Goal: Book appointment/travel/reservation

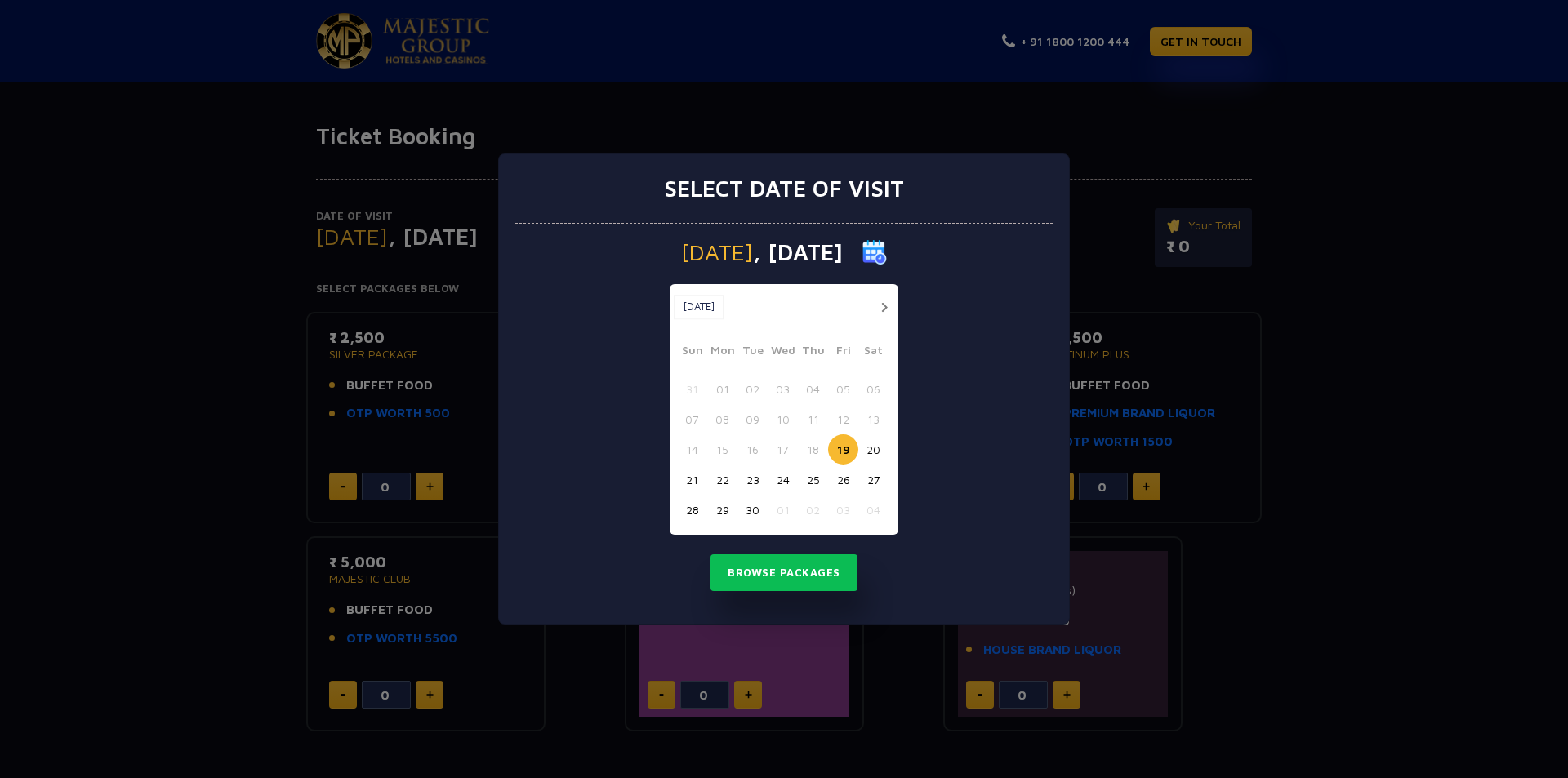
click at [877, 309] on button "button" at bounding box center [884, 307] width 20 height 20
click at [852, 484] on button "24" at bounding box center [843, 480] width 31 height 31
click at [805, 580] on button "Browse Packages" at bounding box center [783, 573] width 147 height 37
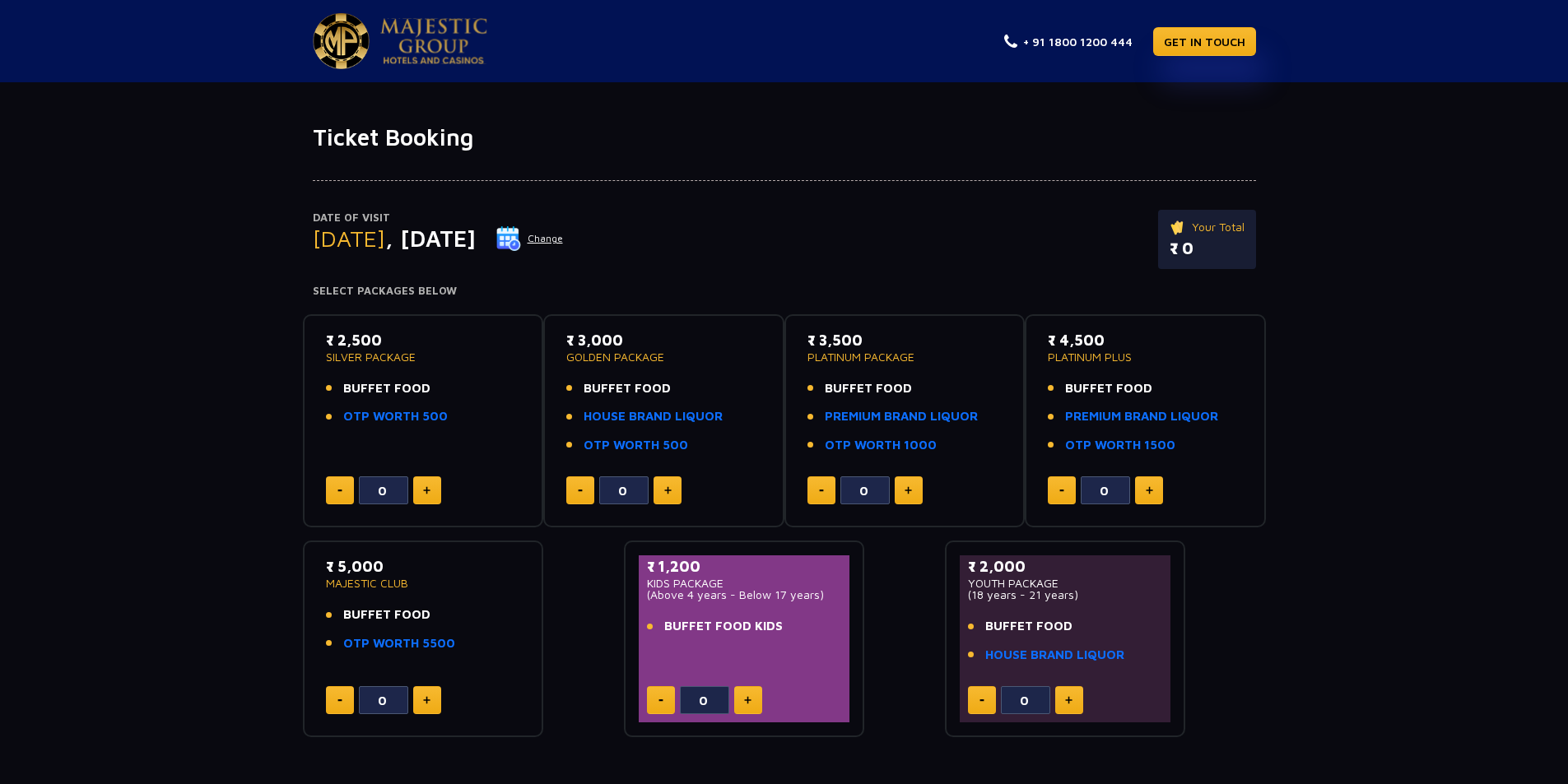
click at [429, 491] on img at bounding box center [427, 491] width 8 height 9
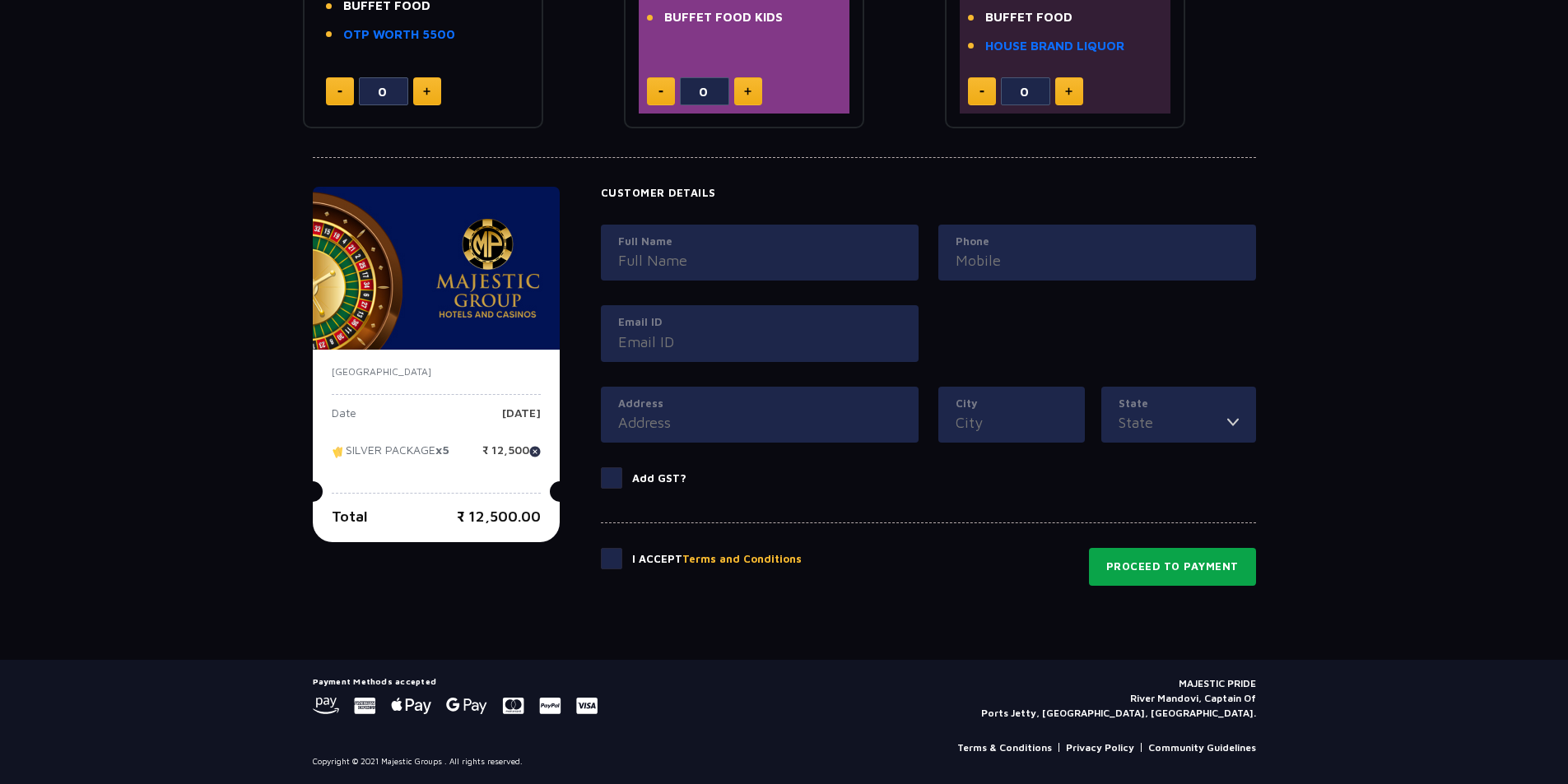
click at [1150, 571] on button "Proceed to Payment" at bounding box center [1172, 567] width 167 height 38
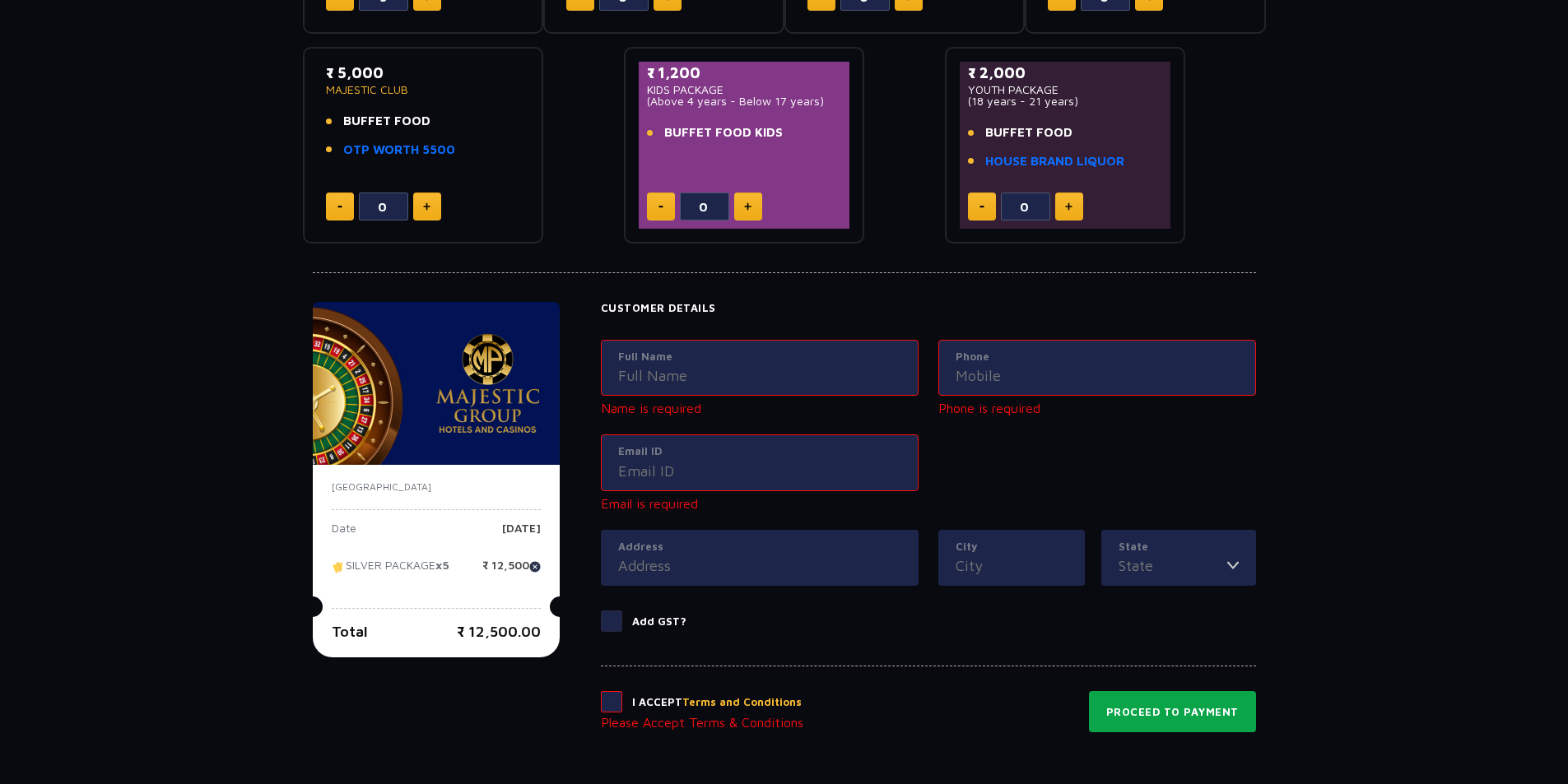
scroll to position [146, 0]
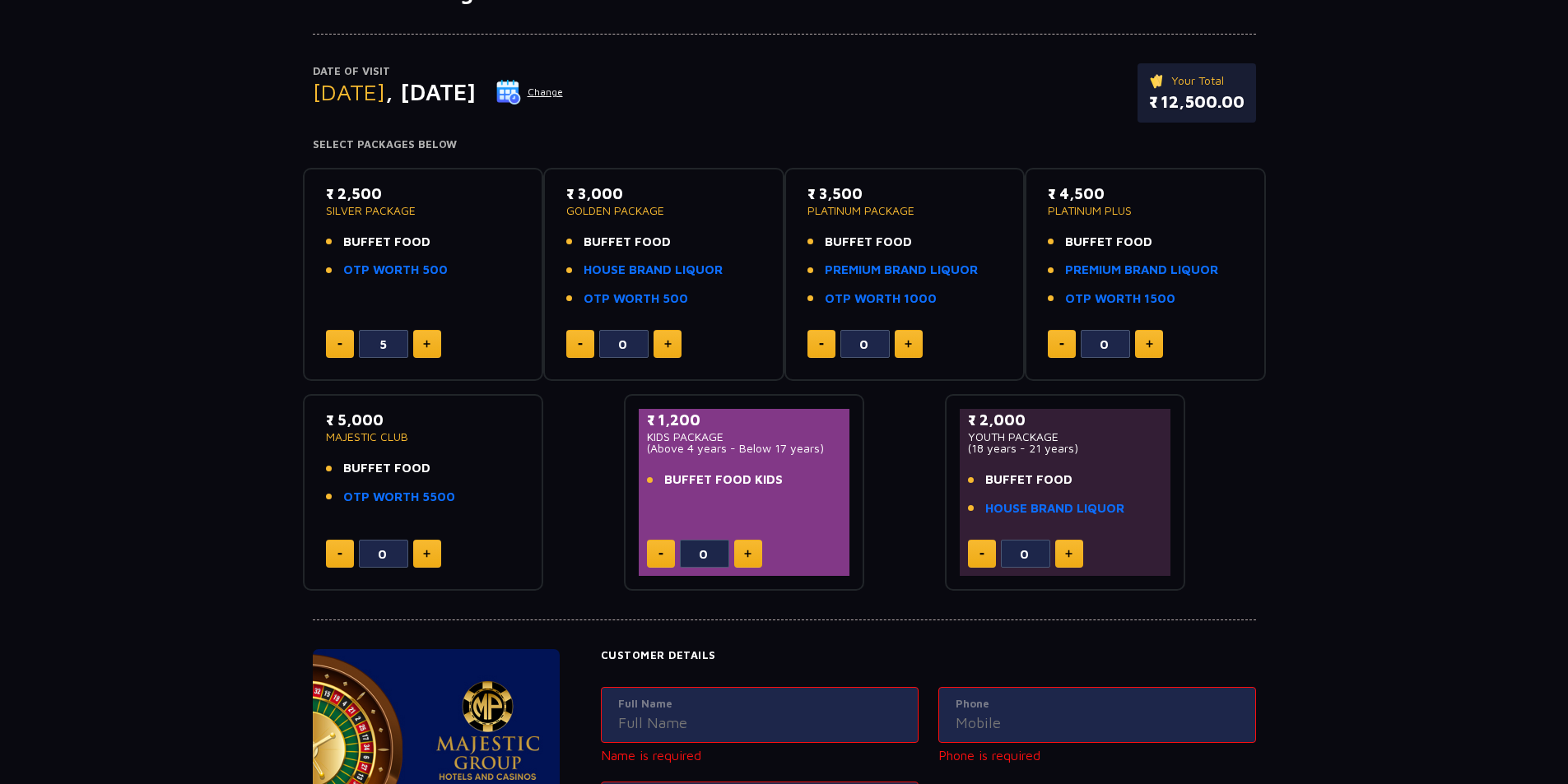
click at [344, 352] on button at bounding box center [340, 344] width 28 height 28
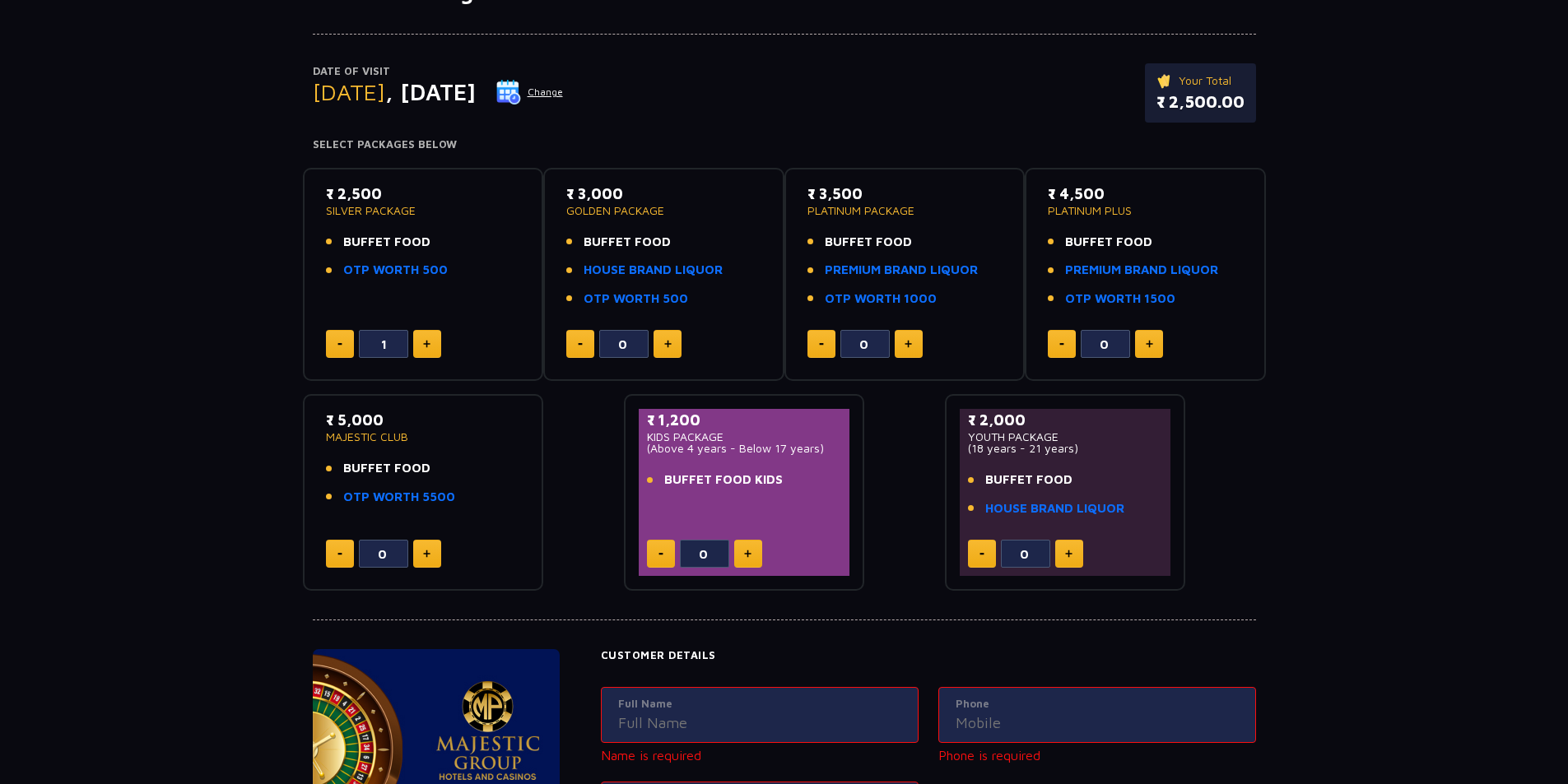
type input "0"
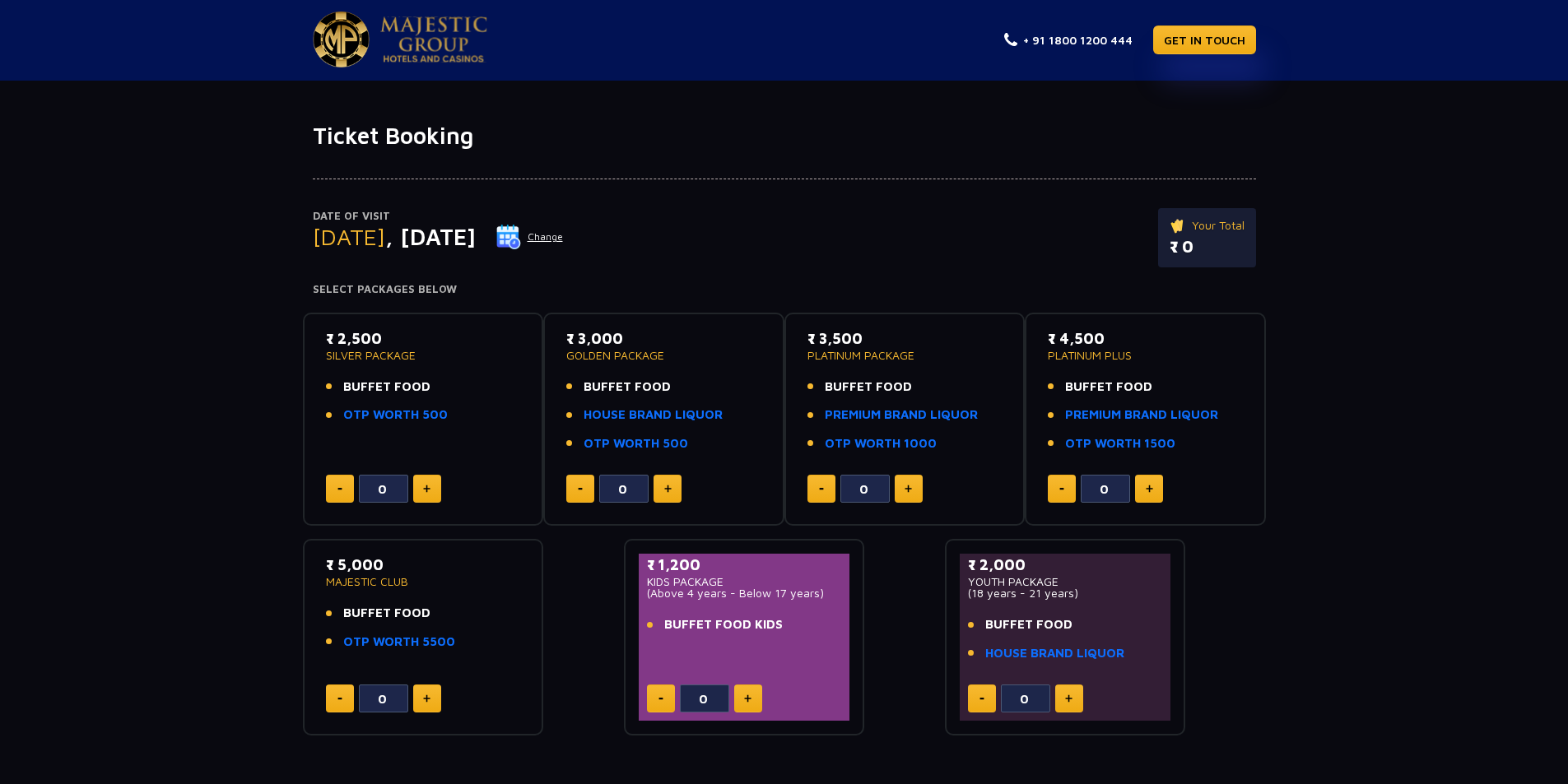
scroll to position [0, 0]
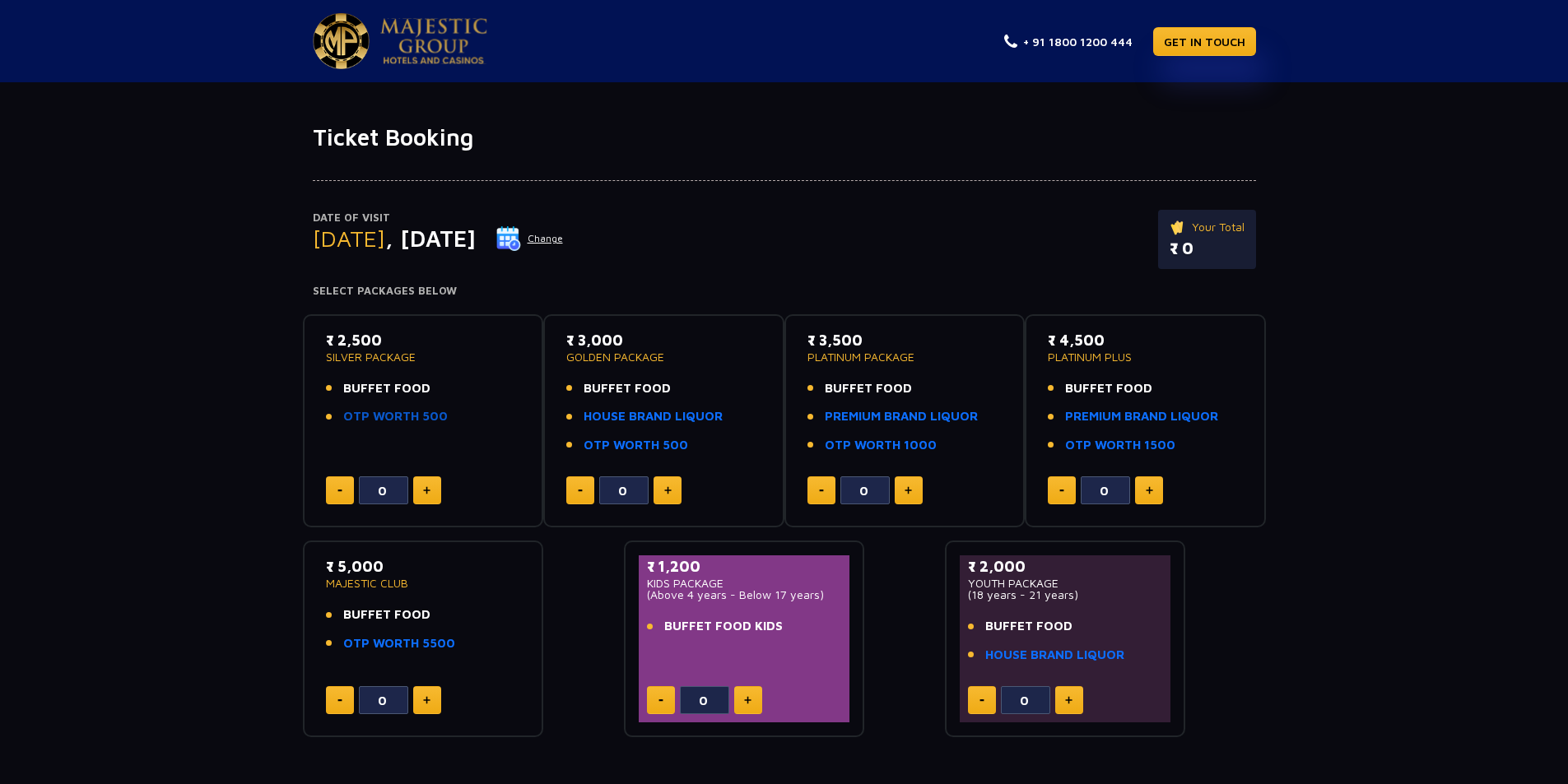
click at [416, 418] on link "OTP WORTH 500" at bounding box center [395, 416] width 104 height 19
click at [351, 50] on img at bounding box center [341, 40] width 56 height 56
click at [366, 36] on img at bounding box center [341, 40] width 56 height 56
